Goal: Information Seeking & Learning: Learn about a topic

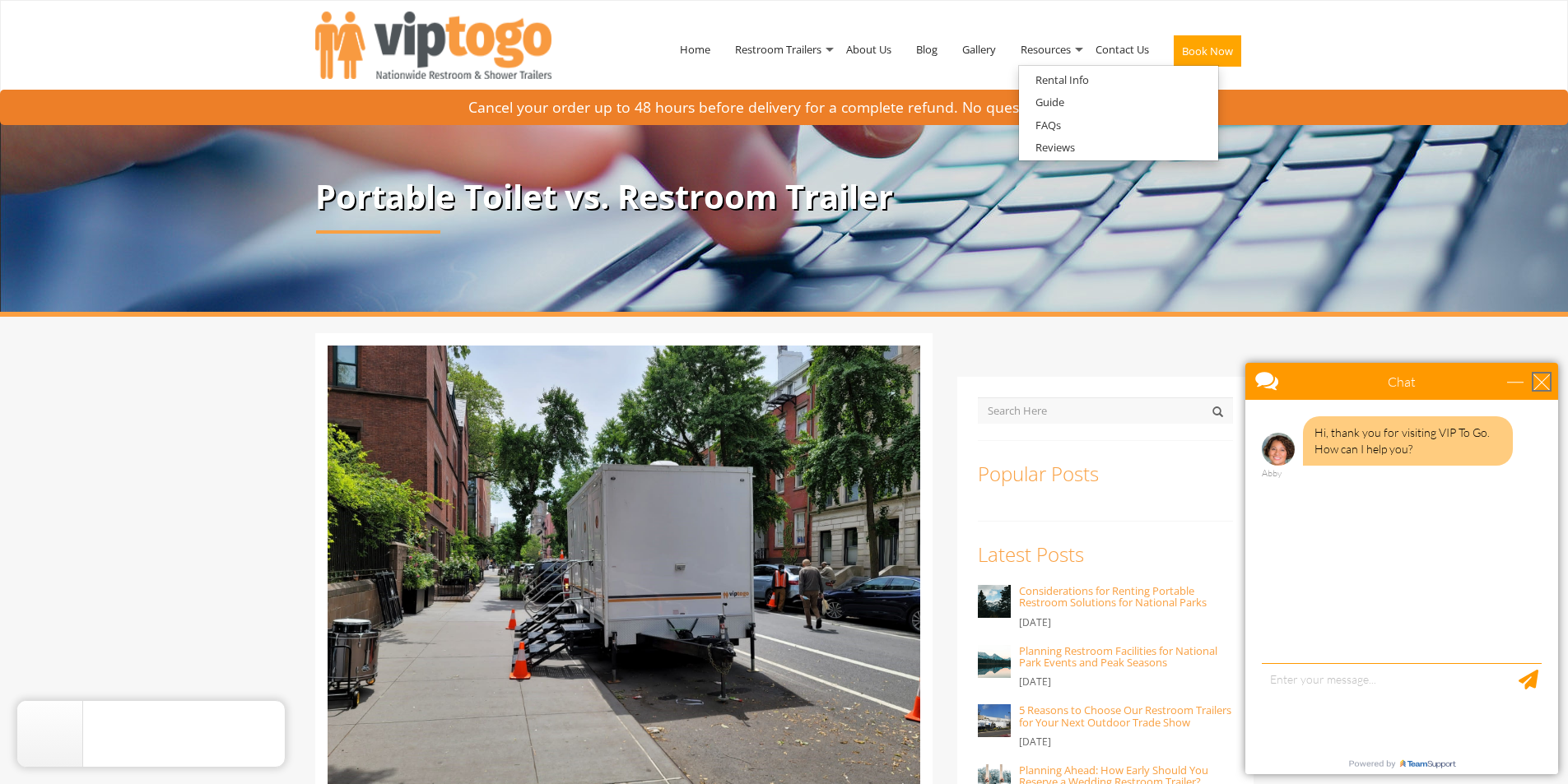
click at [1543, 379] on div "close" at bounding box center [1541, 381] width 16 height 16
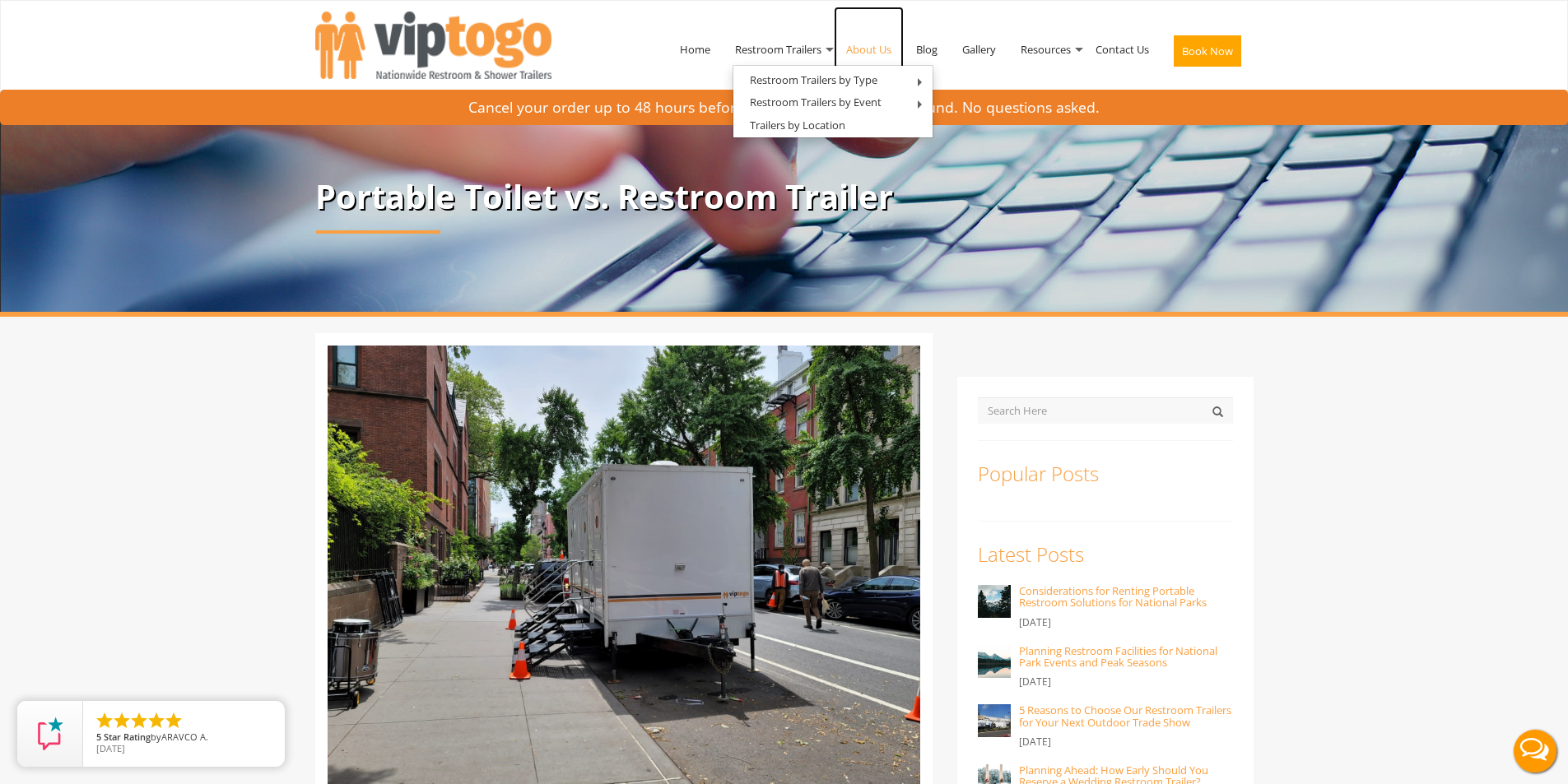
click at [859, 48] on link "About Us" at bounding box center [869, 49] width 70 height 86
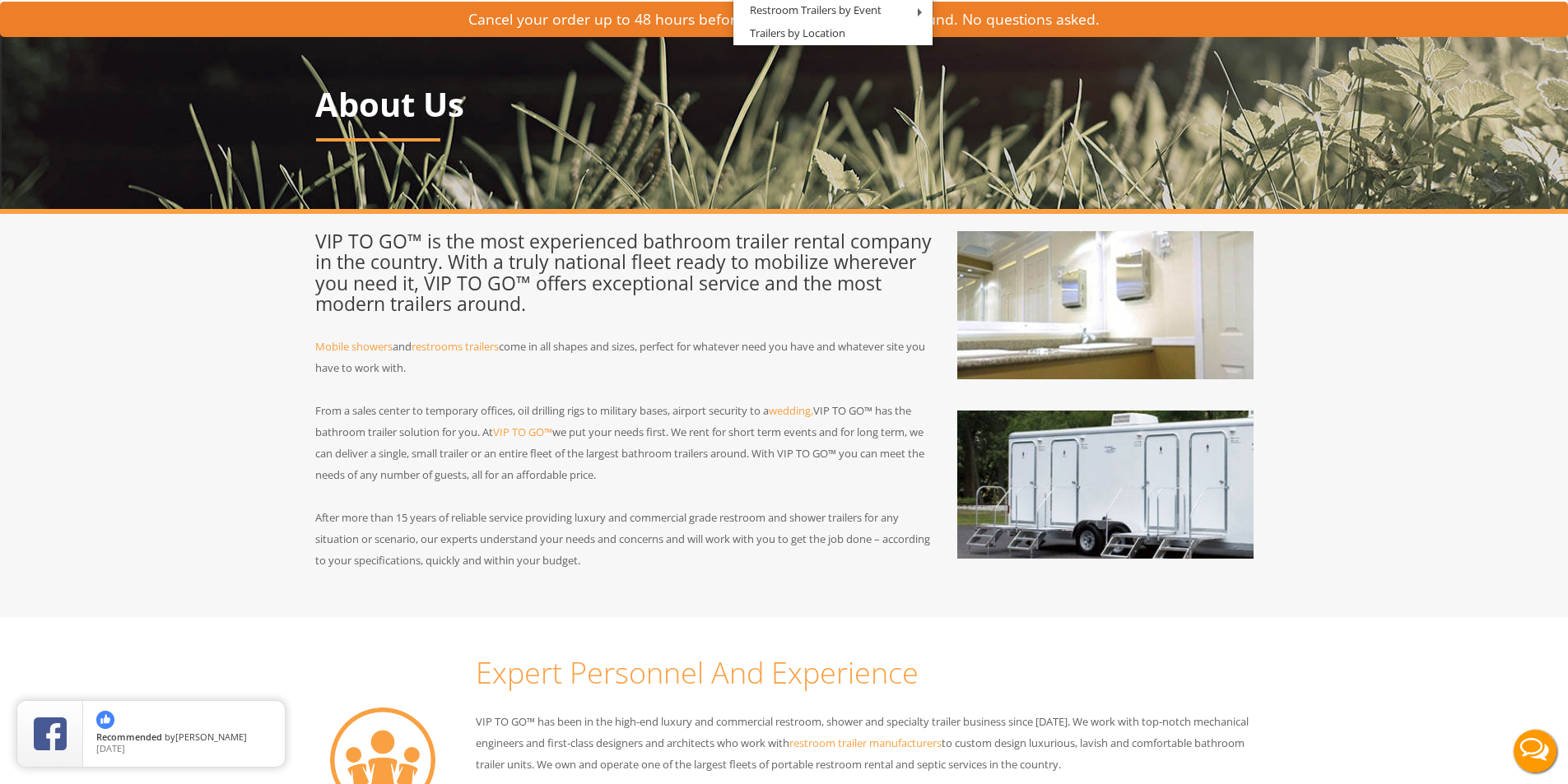
scroll to position [247, 0]
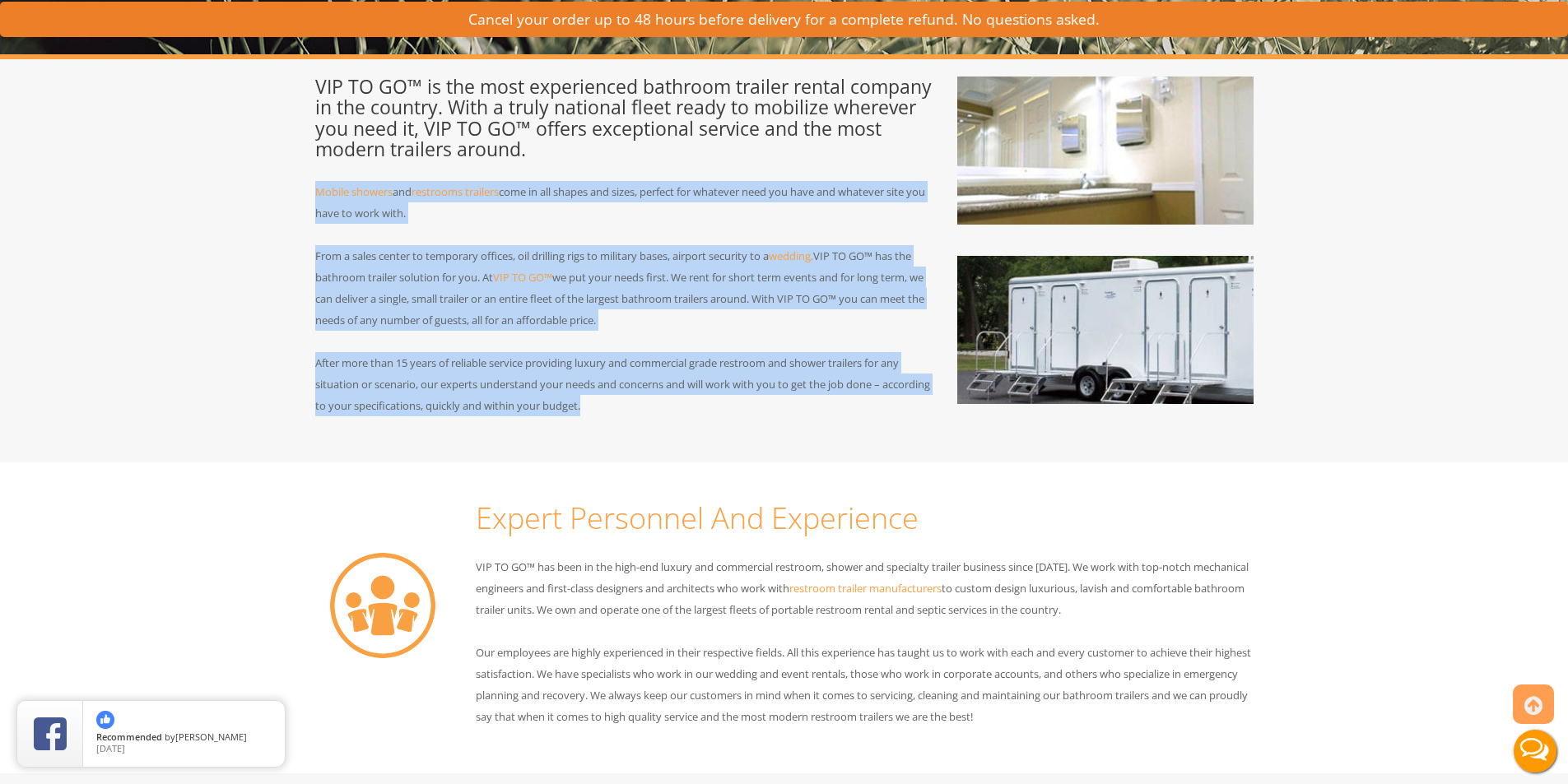
drag, startPoint x: 311, startPoint y: 186, endPoint x: 663, endPoint y: 420, distance: 422.7
click at [663, 420] on div "VIP TO GO™ is the most experienced bathroom trailer rental company in the count…" at bounding box center [623, 258] width 642 height 362
copy div "Mobile showers and restrooms trailers come in all shapes and sizes, perfect for…"
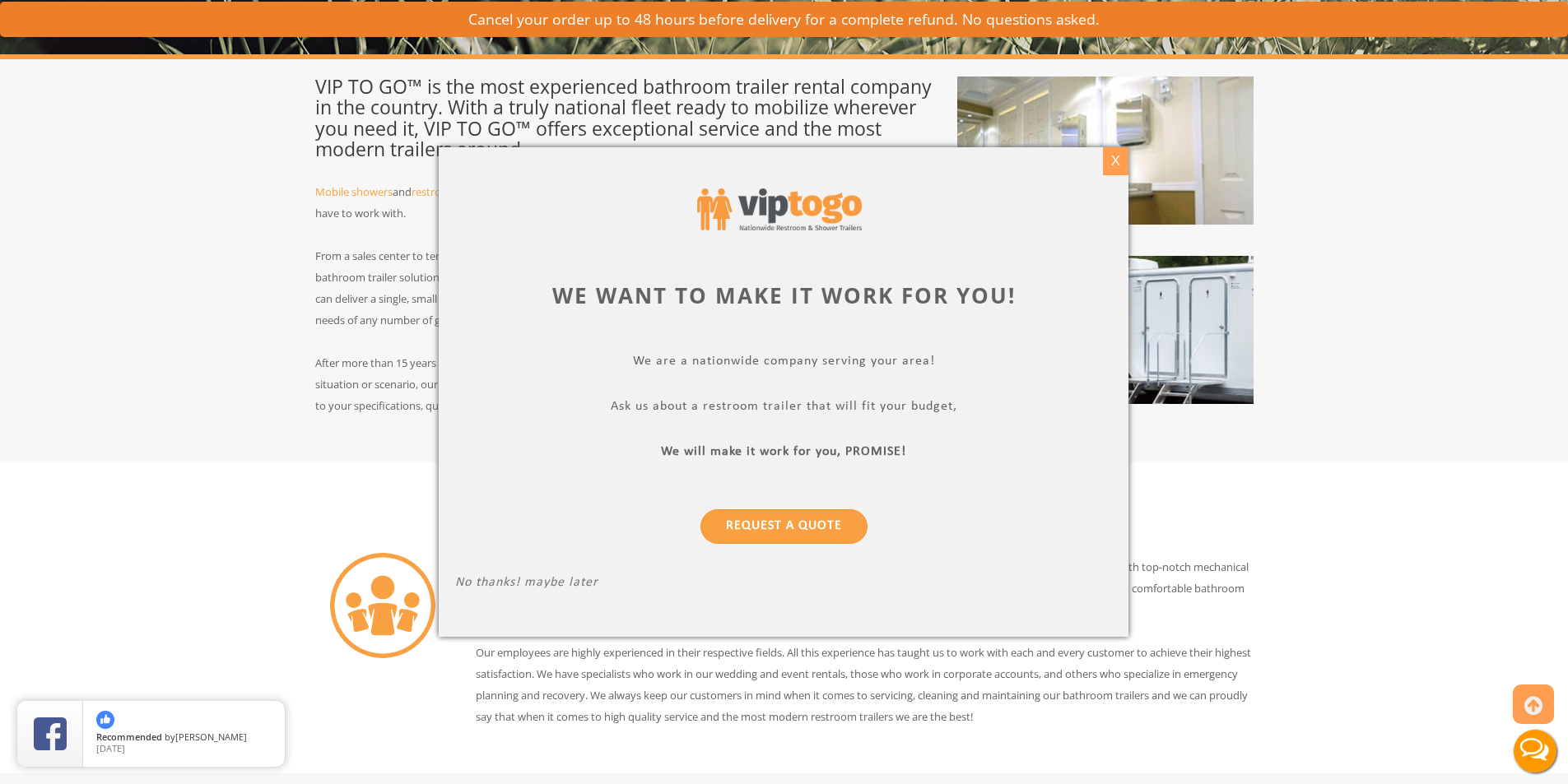
click at [1109, 159] on div "X" at bounding box center [1115, 161] width 26 height 28
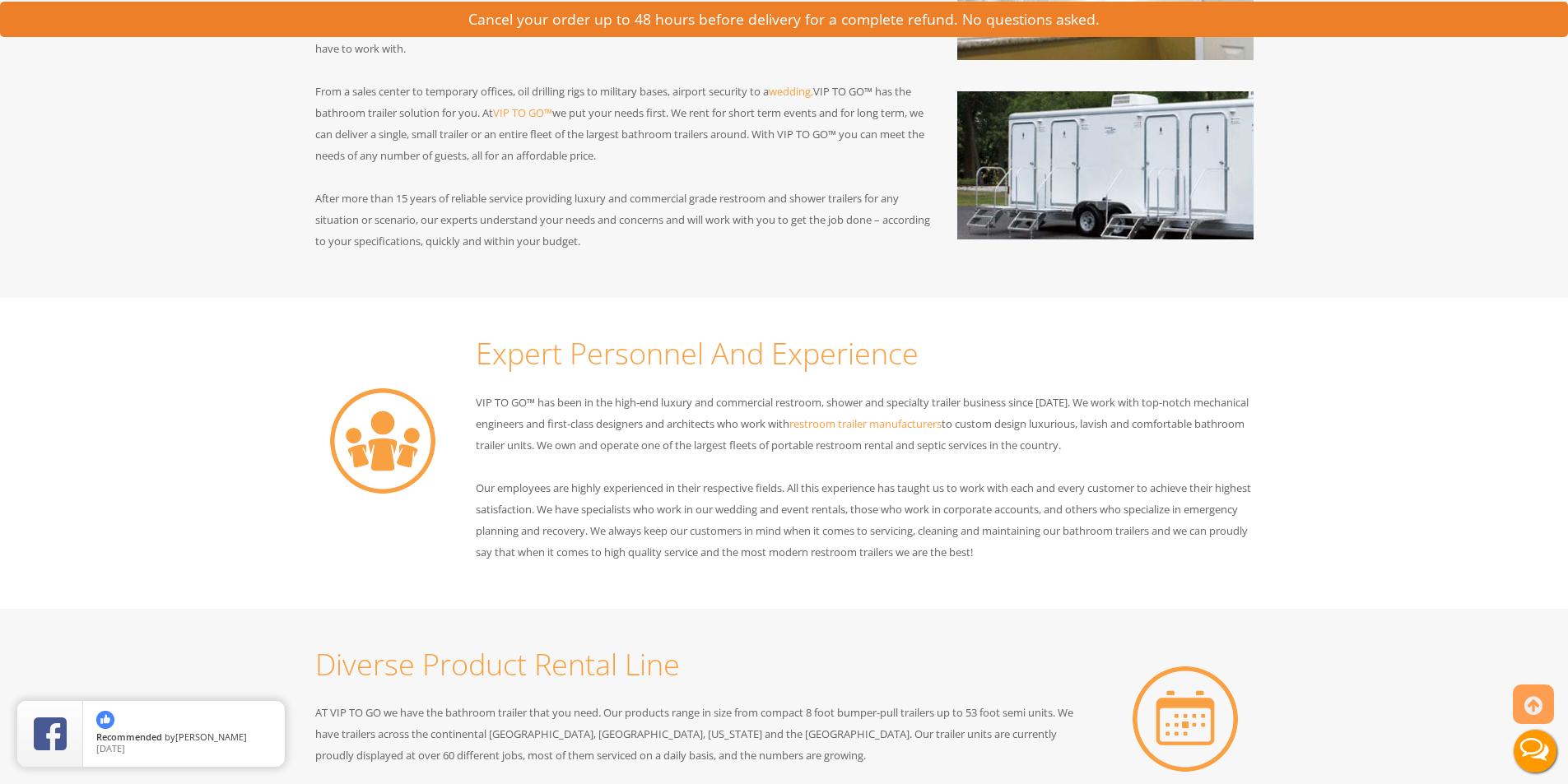
click at [213, 385] on div "Expert Personnel And Experience VIP TO GO™ has been in the high-end luxury and …" at bounding box center [784, 454] width 1568 height 311
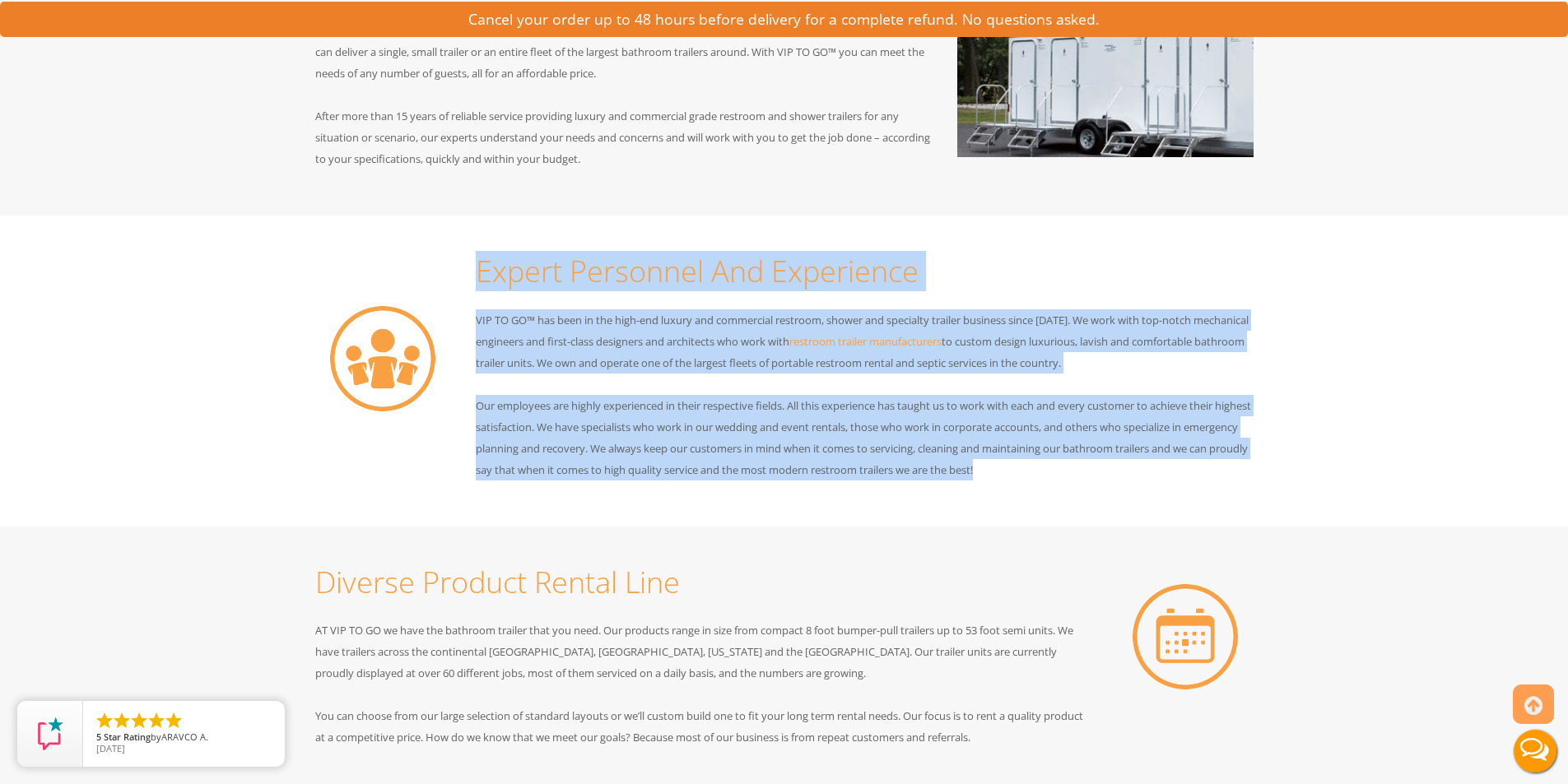
drag, startPoint x: 474, startPoint y: 265, endPoint x: 1070, endPoint y: 474, distance: 631.6
click at [1070, 474] on div "Expert Personnel And Experience VIP TO GO™ has been in the high-end luxury and …" at bounding box center [865, 371] width 803 height 261
copy div "Loremi Dolorsita Con Adipiscing ELI SE DO™ eiu temp in utl etdo-mag aliqua eni …"
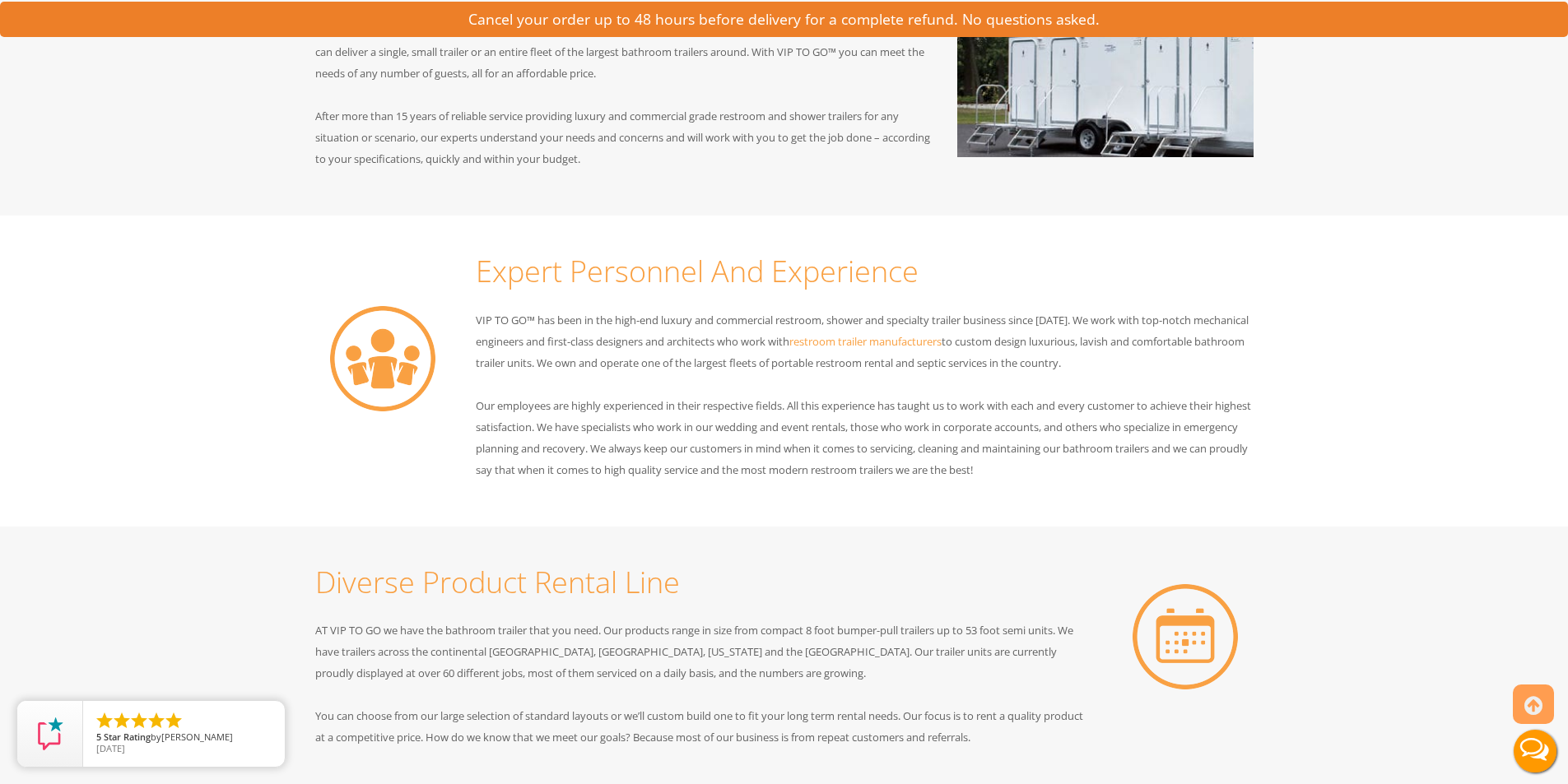
scroll to position [823, 0]
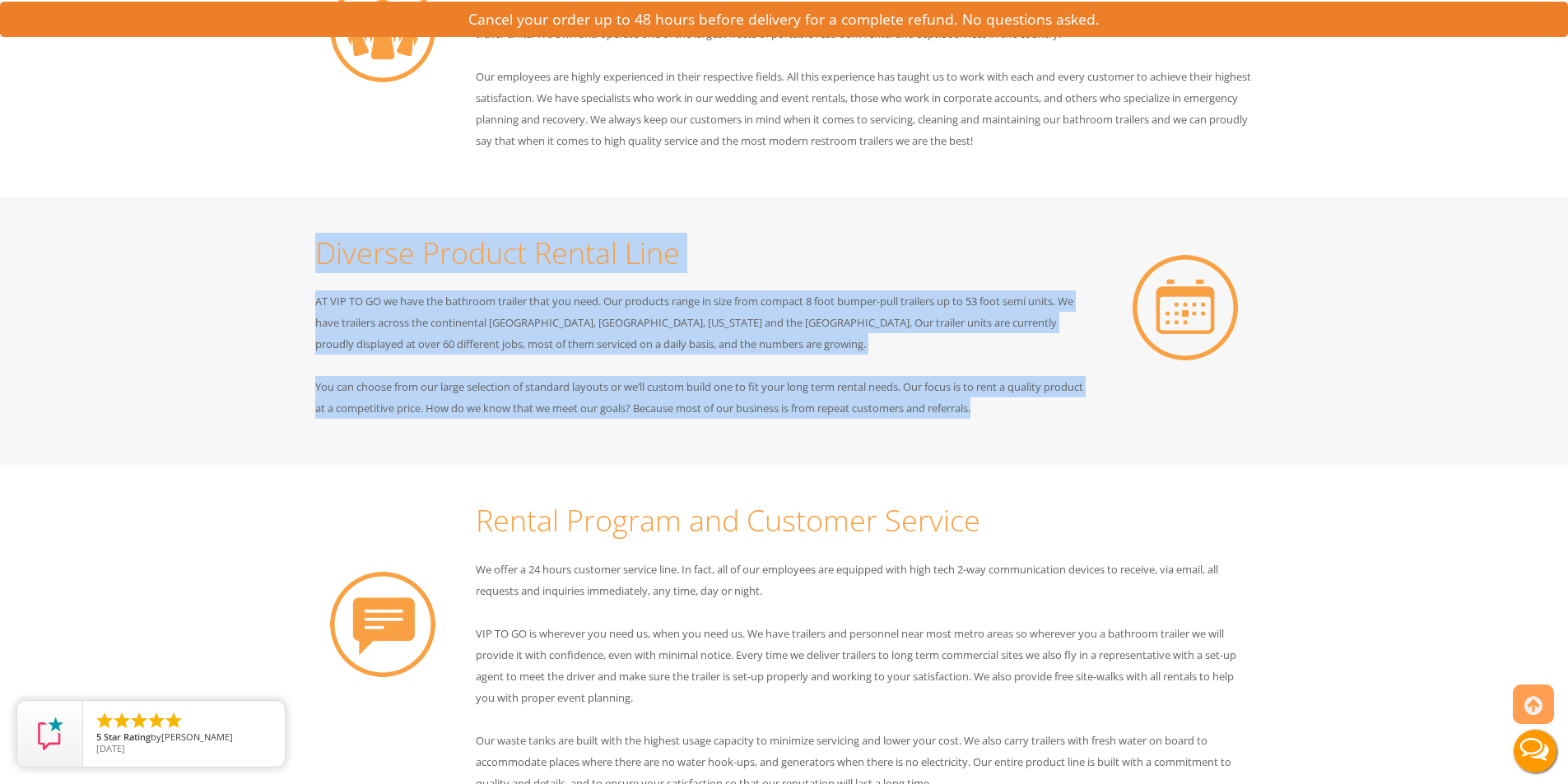
drag, startPoint x: 302, startPoint y: 253, endPoint x: 1043, endPoint y: 418, distance: 759.1
click at [1043, 418] on div "Diverse Product Rental Line AT VIP TO GO we have the bathroom trailer that you …" at bounding box center [703, 331] width 803 height 219
copy div "Diverse Product Rental Line AT VIP TO GO we have the bathroom trailer that you …"
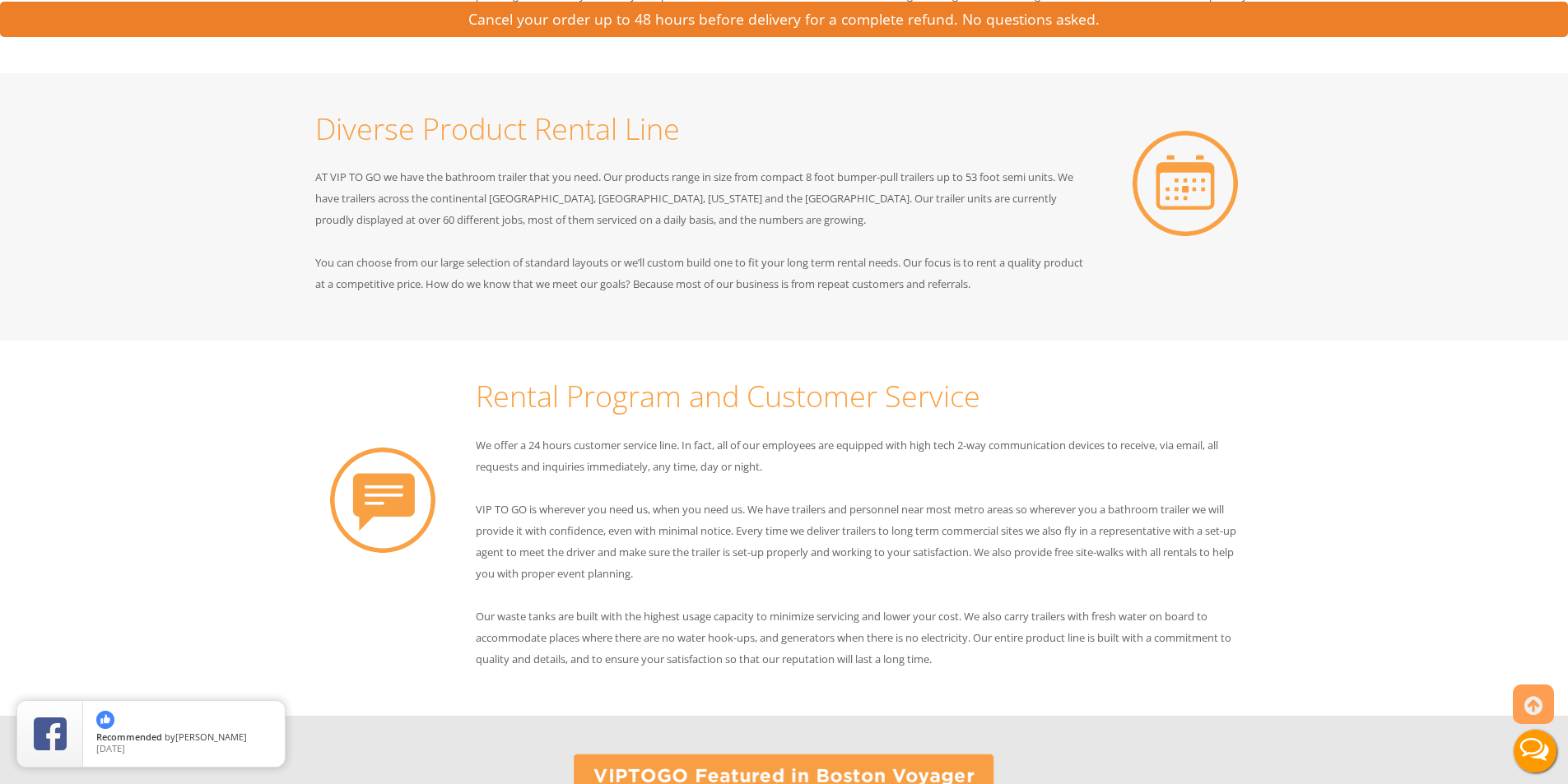
scroll to position [1069, 0]
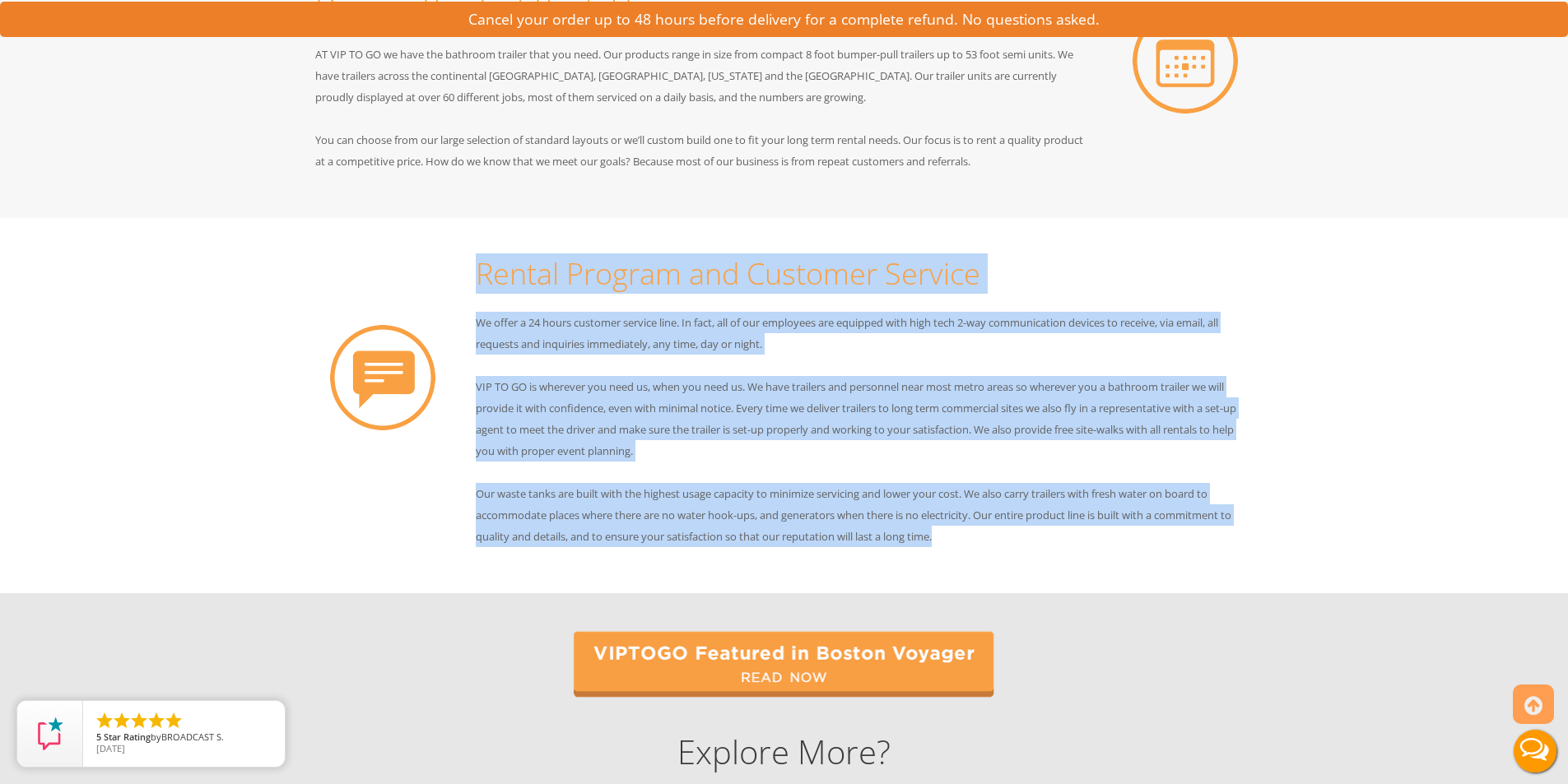
drag, startPoint x: 474, startPoint y: 263, endPoint x: 982, endPoint y: 536, distance: 576.7
click at [982, 536] on div "Rental Program and Customer Service We offer a 24 hours customer service line. …" at bounding box center [865, 405] width 803 height 326
copy div "Rental Program and Customer Service We offer a 24 hours customer service line. …"
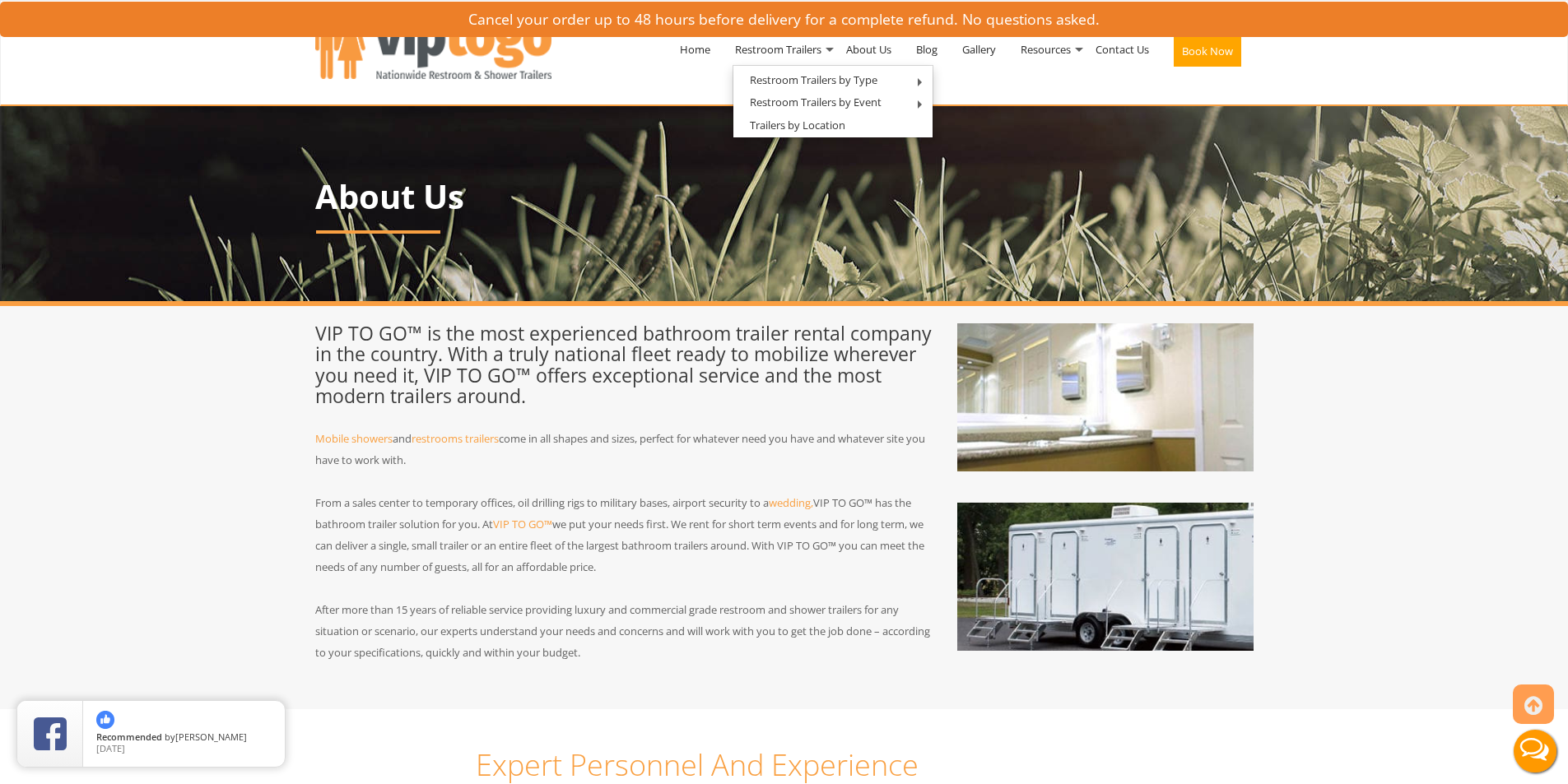
scroll to position [329, 0]
